Goal: Check status

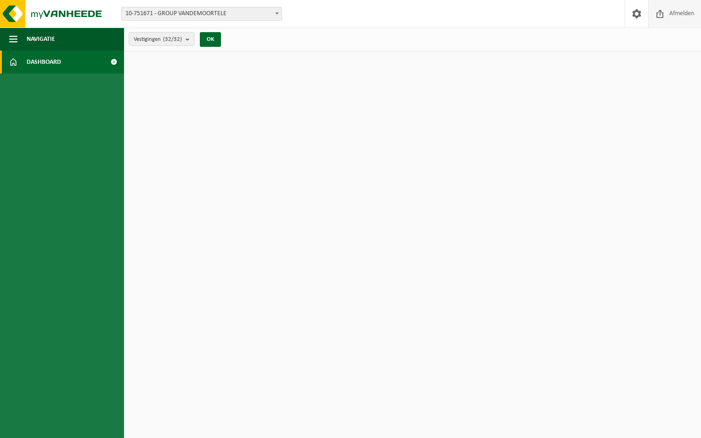
click at [678, 14] on span "Afmelden" at bounding box center [681, 13] width 29 height 27
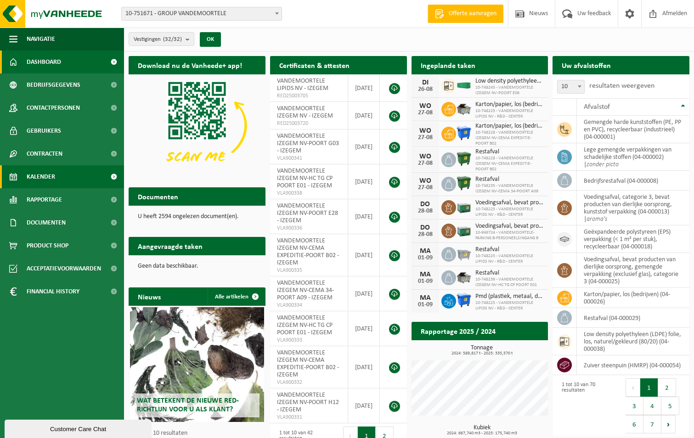
click at [40, 175] on span "Kalender" at bounding box center [41, 176] width 28 height 23
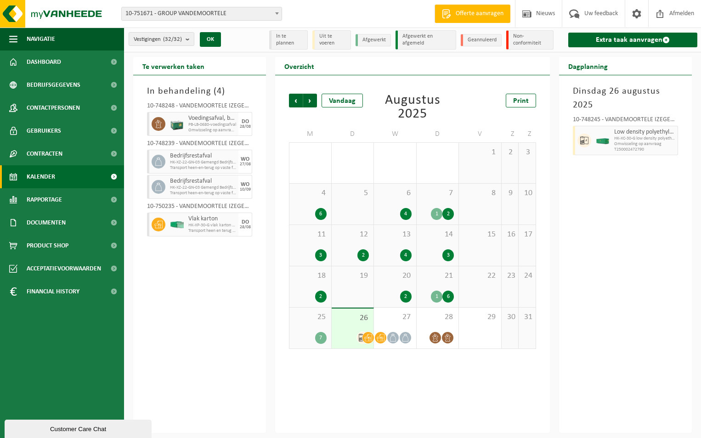
click at [360, 323] on span "26" at bounding box center [352, 318] width 33 height 10
click at [394, 325] on div "27" at bounding box center [395, 328] width 42 height 41
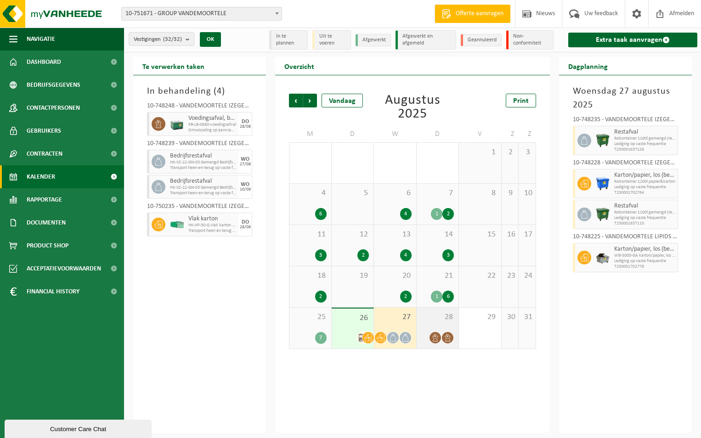
click at [423, 324] on div "28" at bounding box center [438, 328] width 42 height 41
